Goal: Task Accomplishment & Management: Manage account settings

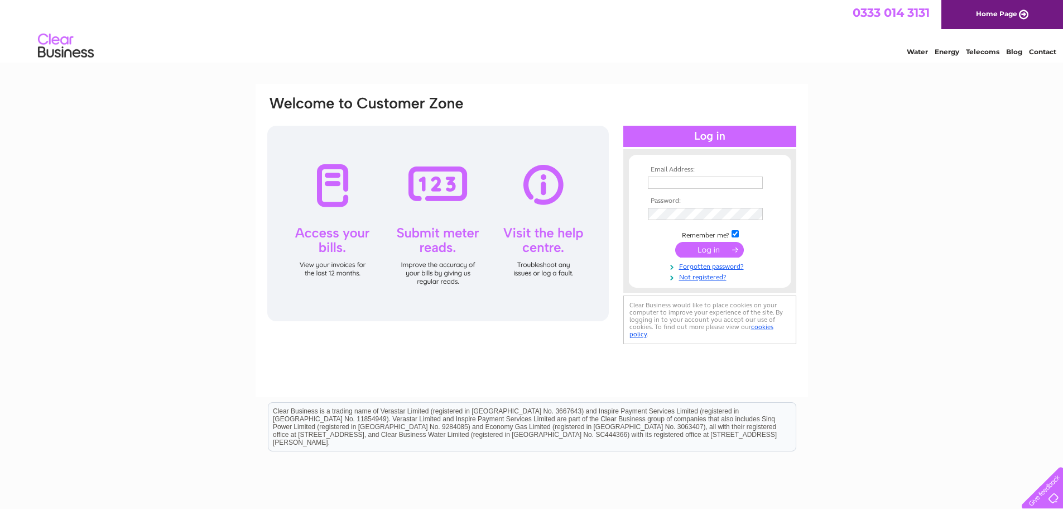
click at [680, 186] on input "text" at bounding box center [705, 182] width 115 height 12
type input "[EMAIL_ADDRESS][DOMAIN_NAME]"
click at [723, 247] on input "submit" at bounding box center [709, 251] width 69 height 16
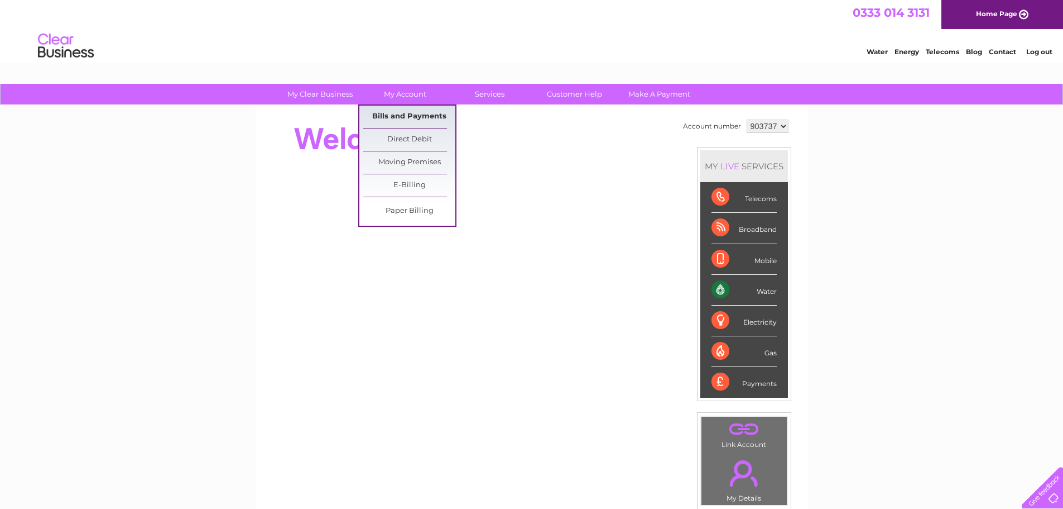
click at [408, 114] on link "Bills and Payments" at bounding box center [409, 116] width 92 height 22
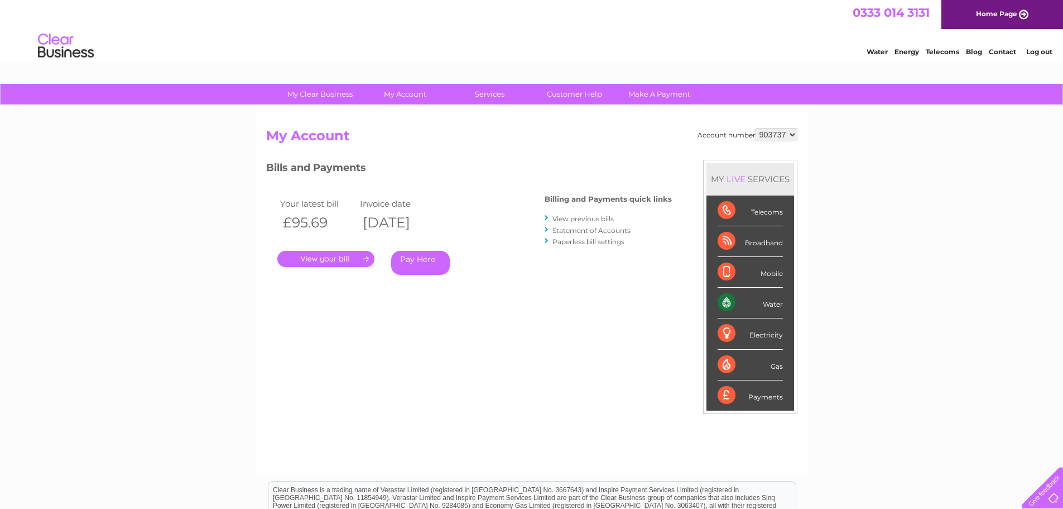
click at [349, 258] on link "." at bounding box center [325, 259] width 97 height 16
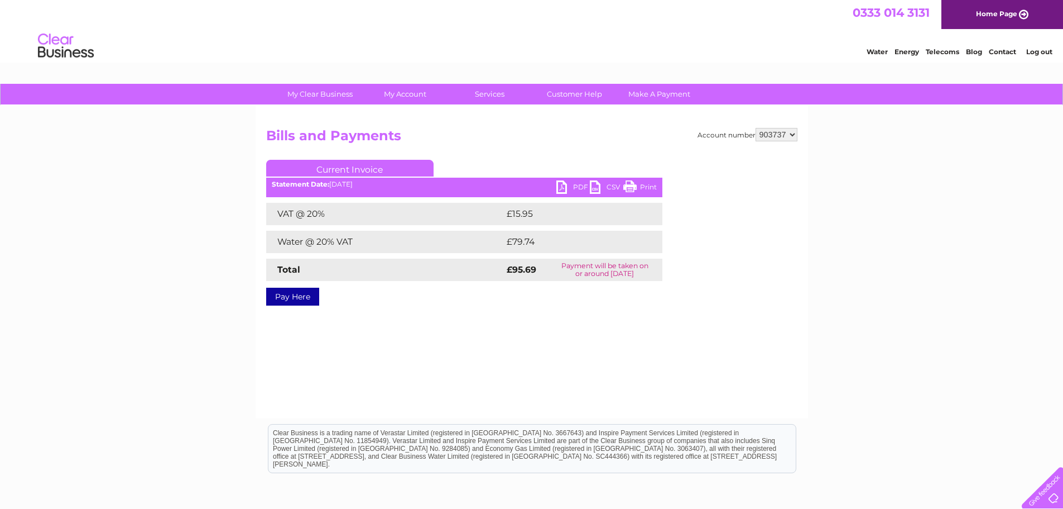
click at [581, 185] on link "PDF" at bounding box center [573, 188] width 33 height 16
click at [1041, 50] on link "Log out" at bounding box center [1039, 51] width 26 height 8
